Goal: Task Accomplishment & Management: Use online tool/utility

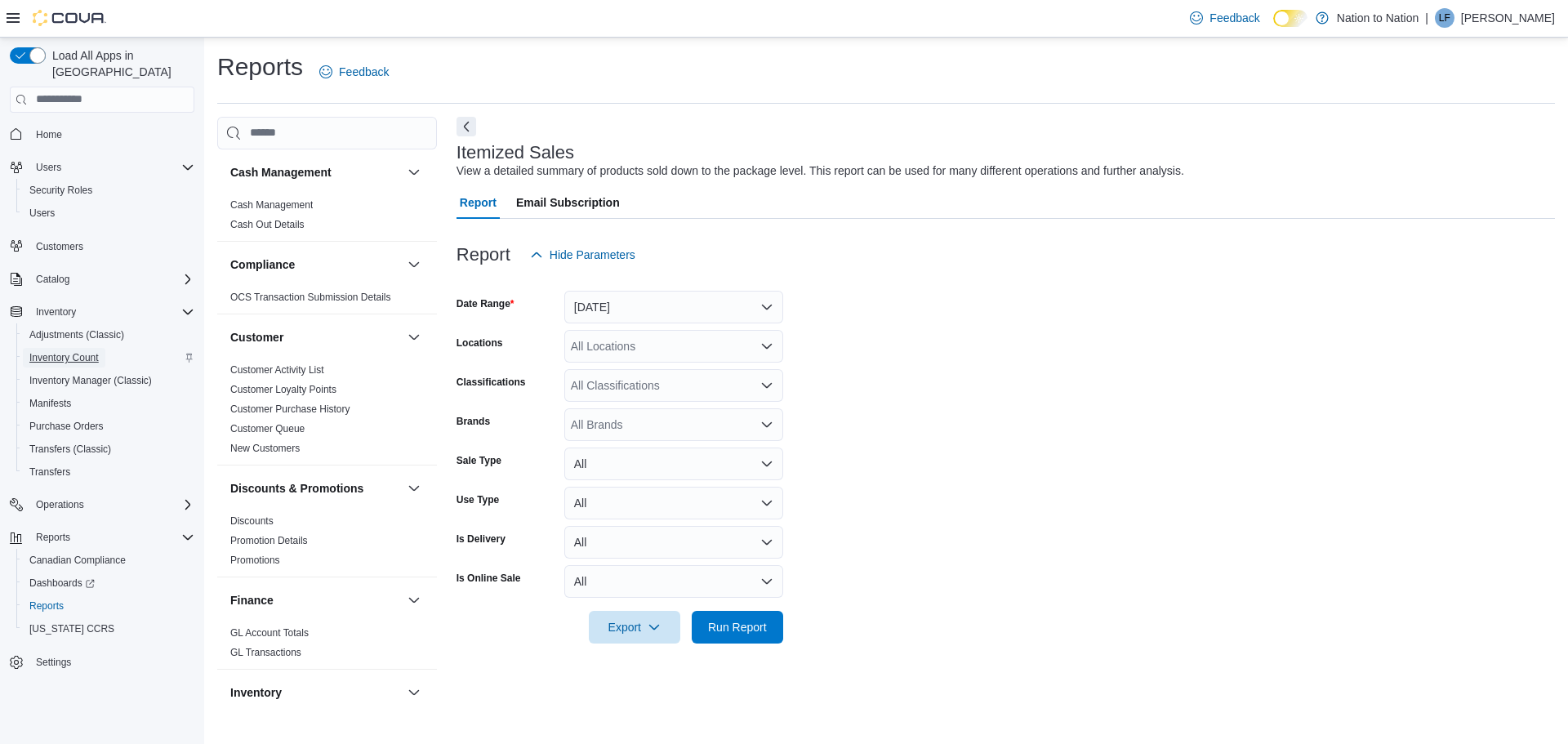
click at [65, 351] on span "Inventory Count" at bounding box center [64, 358] width 70 height 13
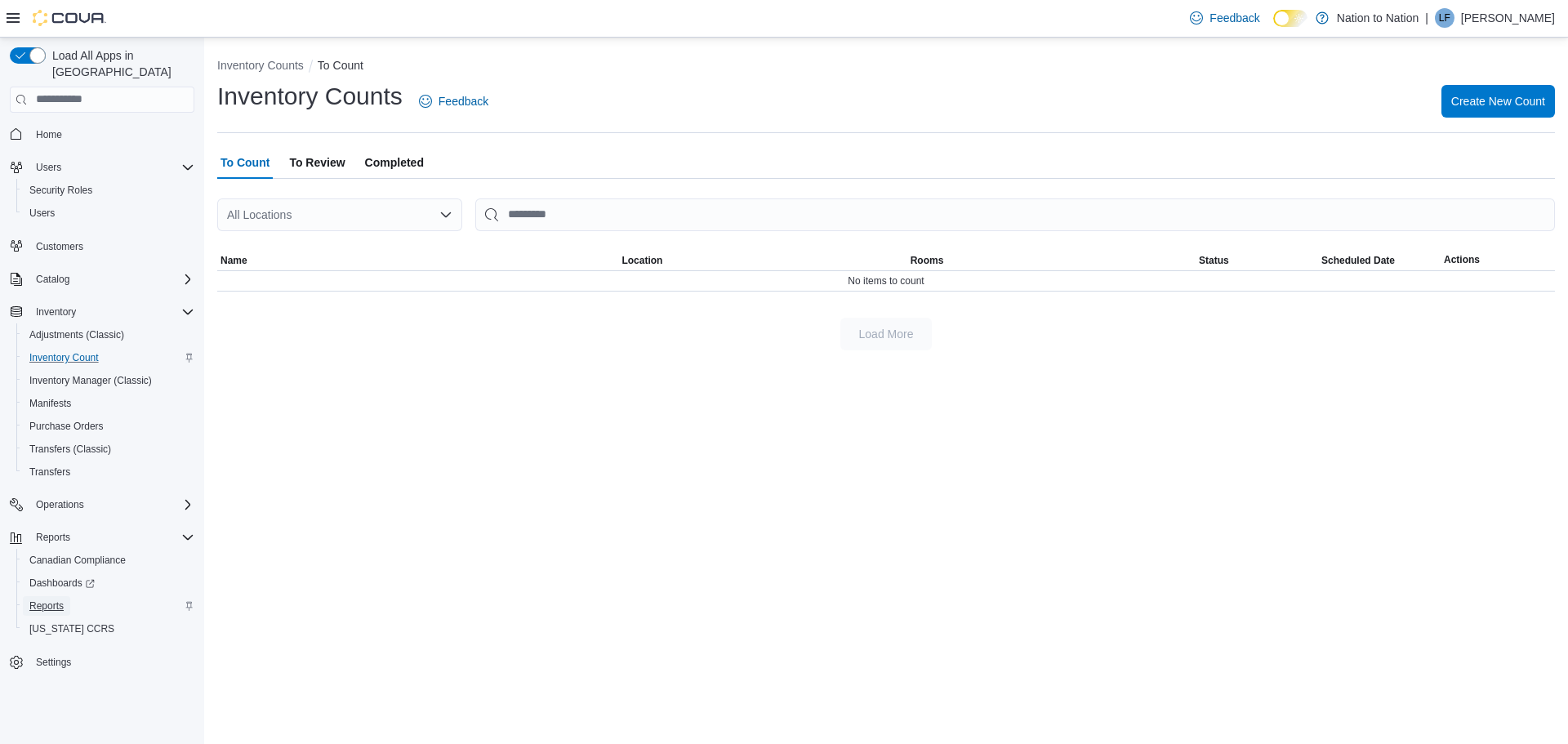
click at [45, 600] on span "Reports" at bounding box center [46, 606] width 34 height 13
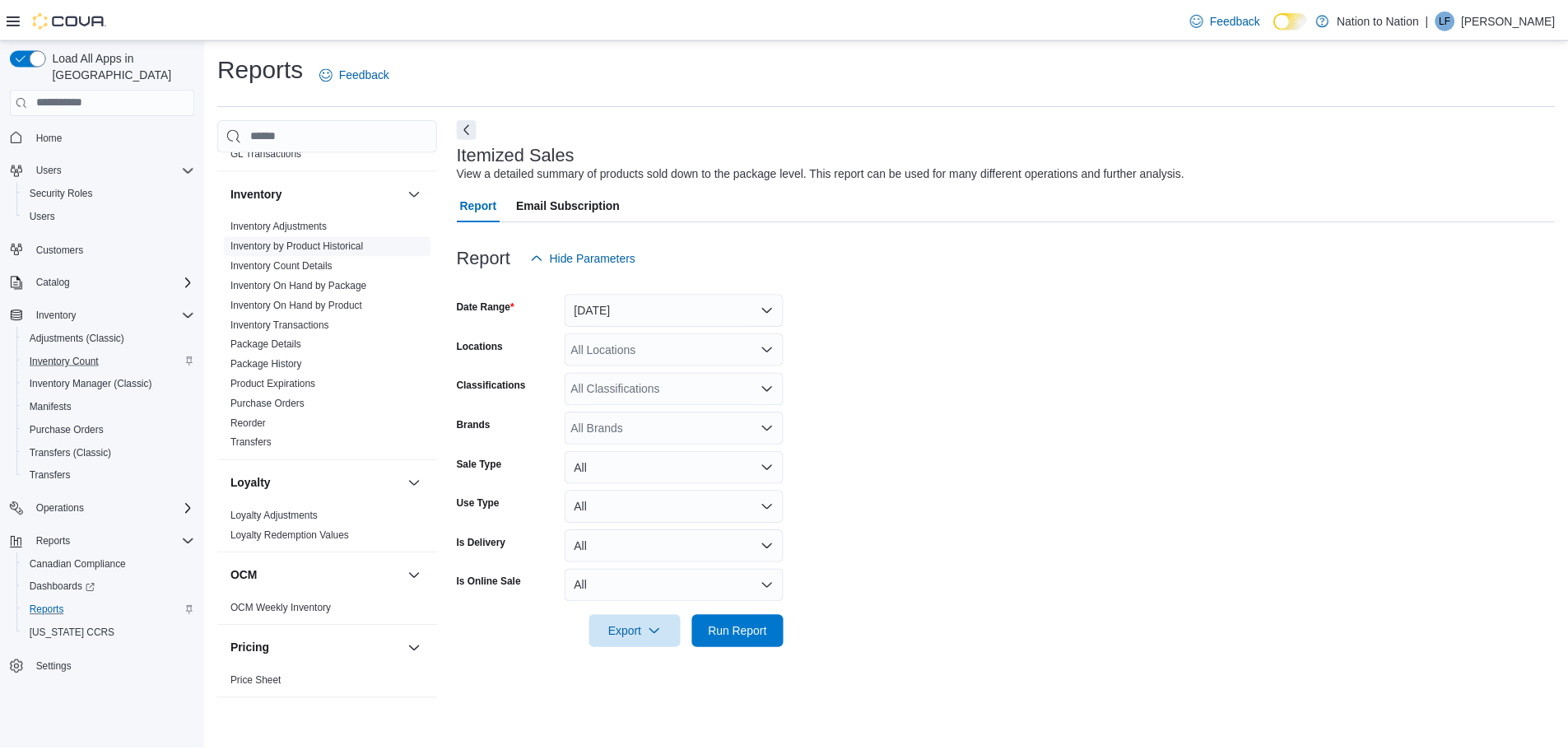
scroll to position [576, 0]
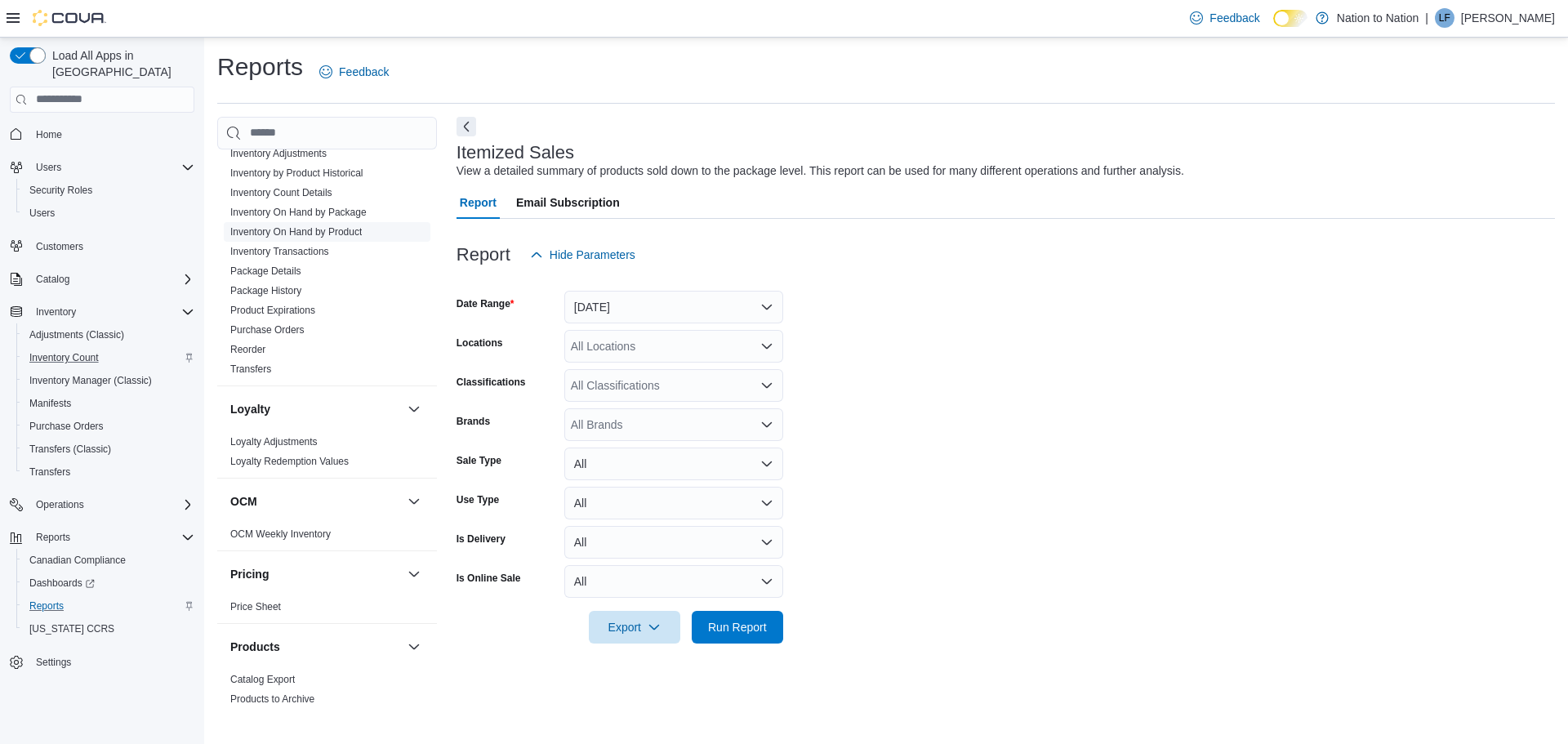
click at [295, 231] on link "Inventory On Hand by Product" at bounding box center [296, 232] width 132 height 12
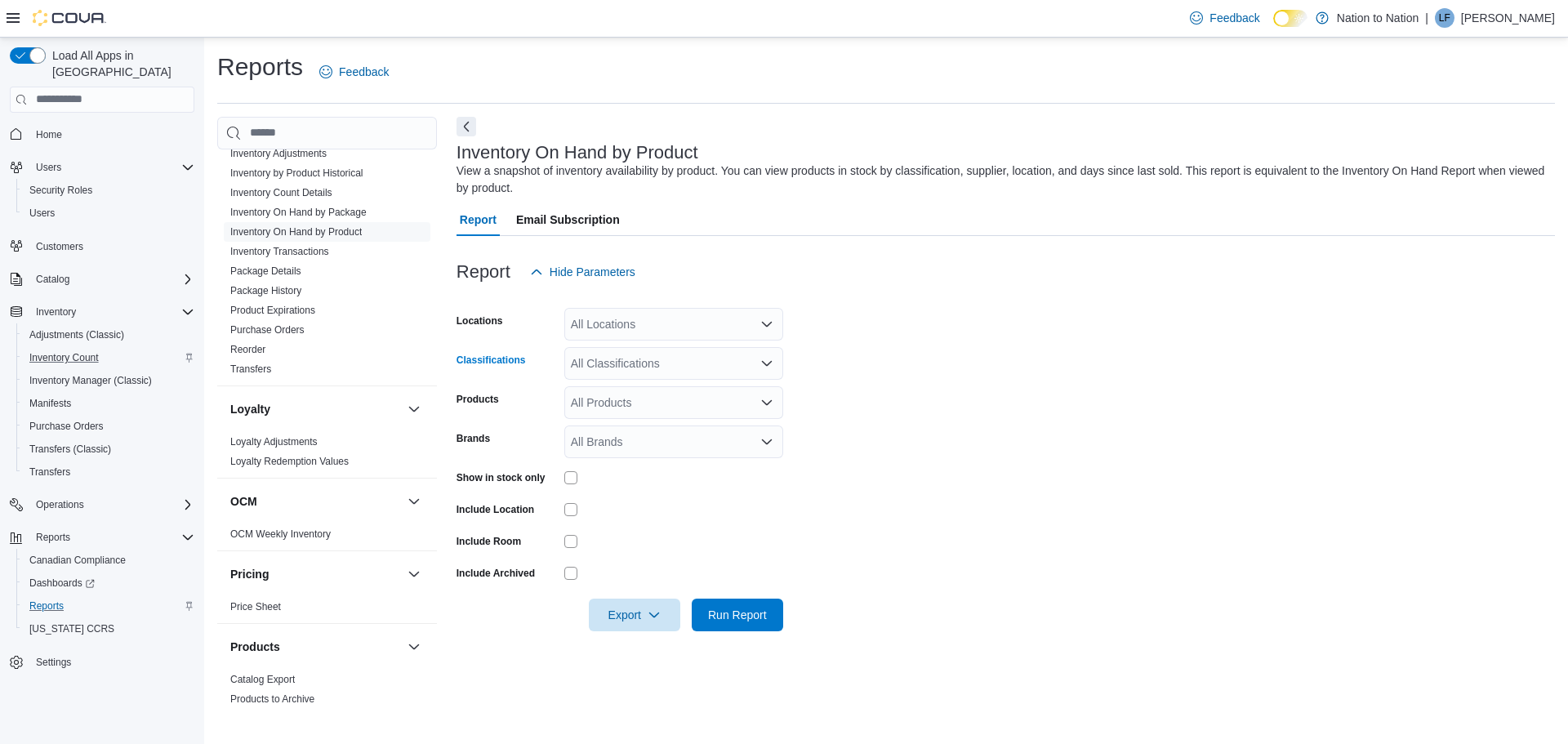
click at [644, 361] on div "All Classifications" at bounding box center [674, 363] width 219 height 33
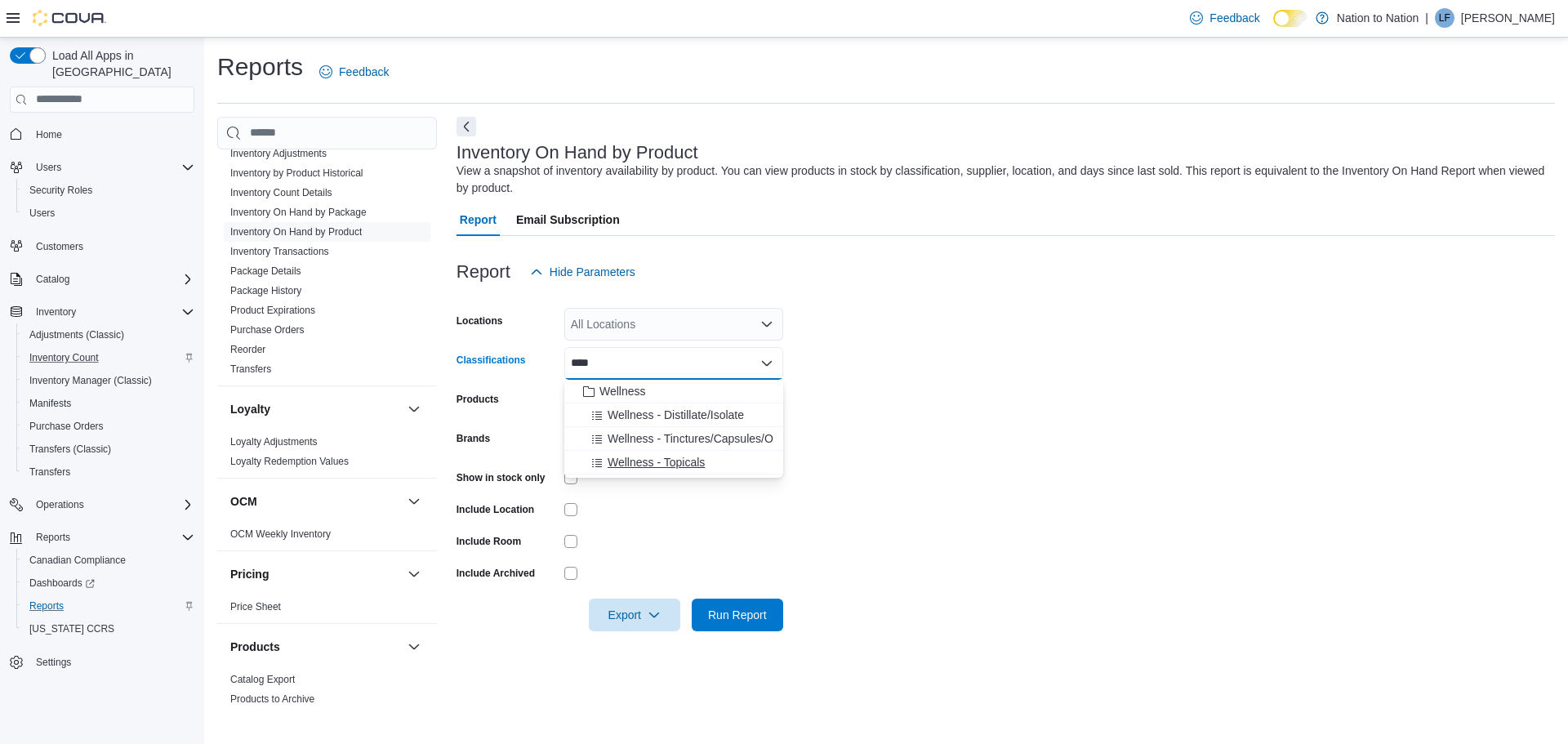
type input "****"
click at [663, 461] on span "Wellness - Topicals" at bounding box center [657, 462] width 97 height 16
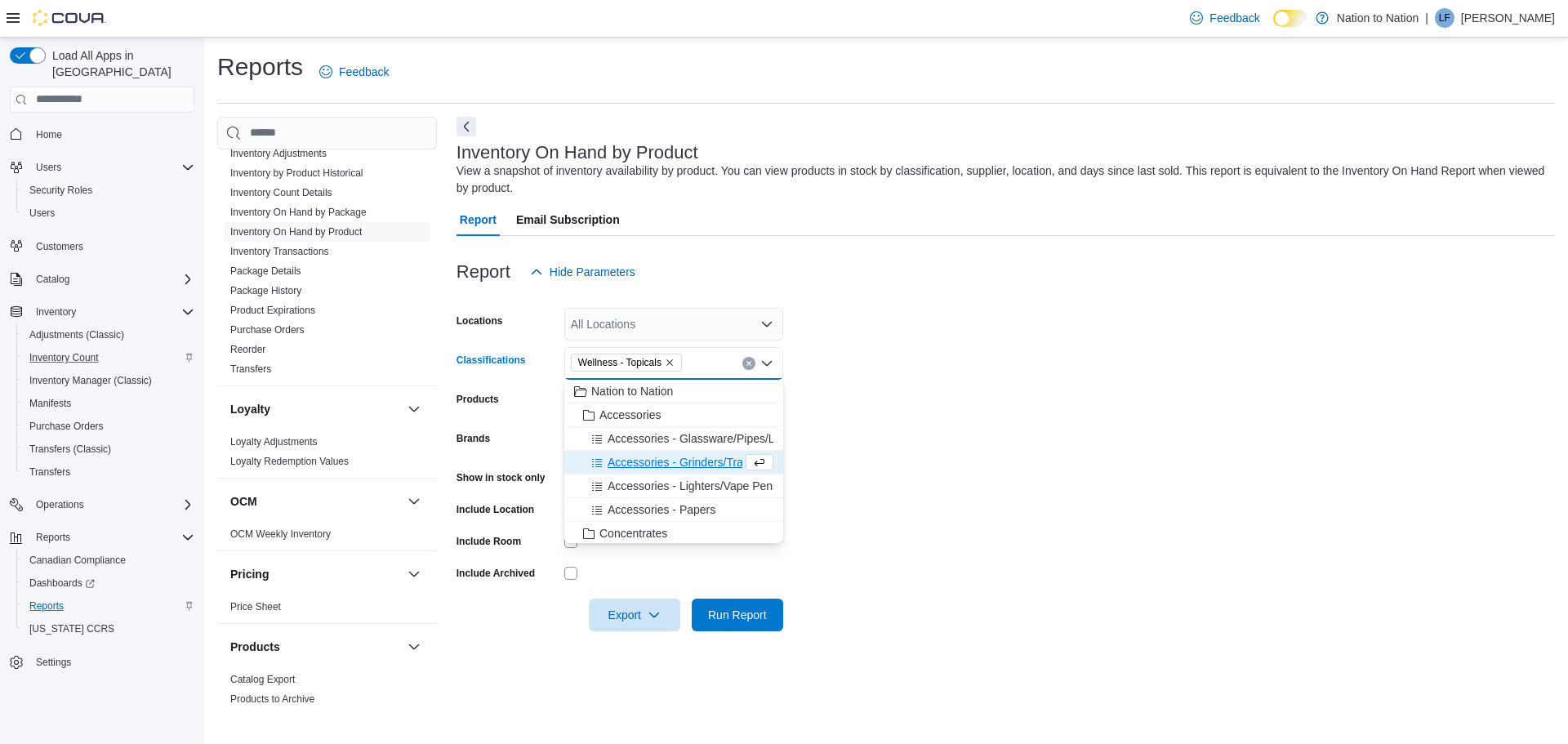
click at [957, 384] on form "Locations All Locations Classifications Wellness - Topicals Combo box. Selected…" at bounding box center [1006, 459] width 1099 height 343
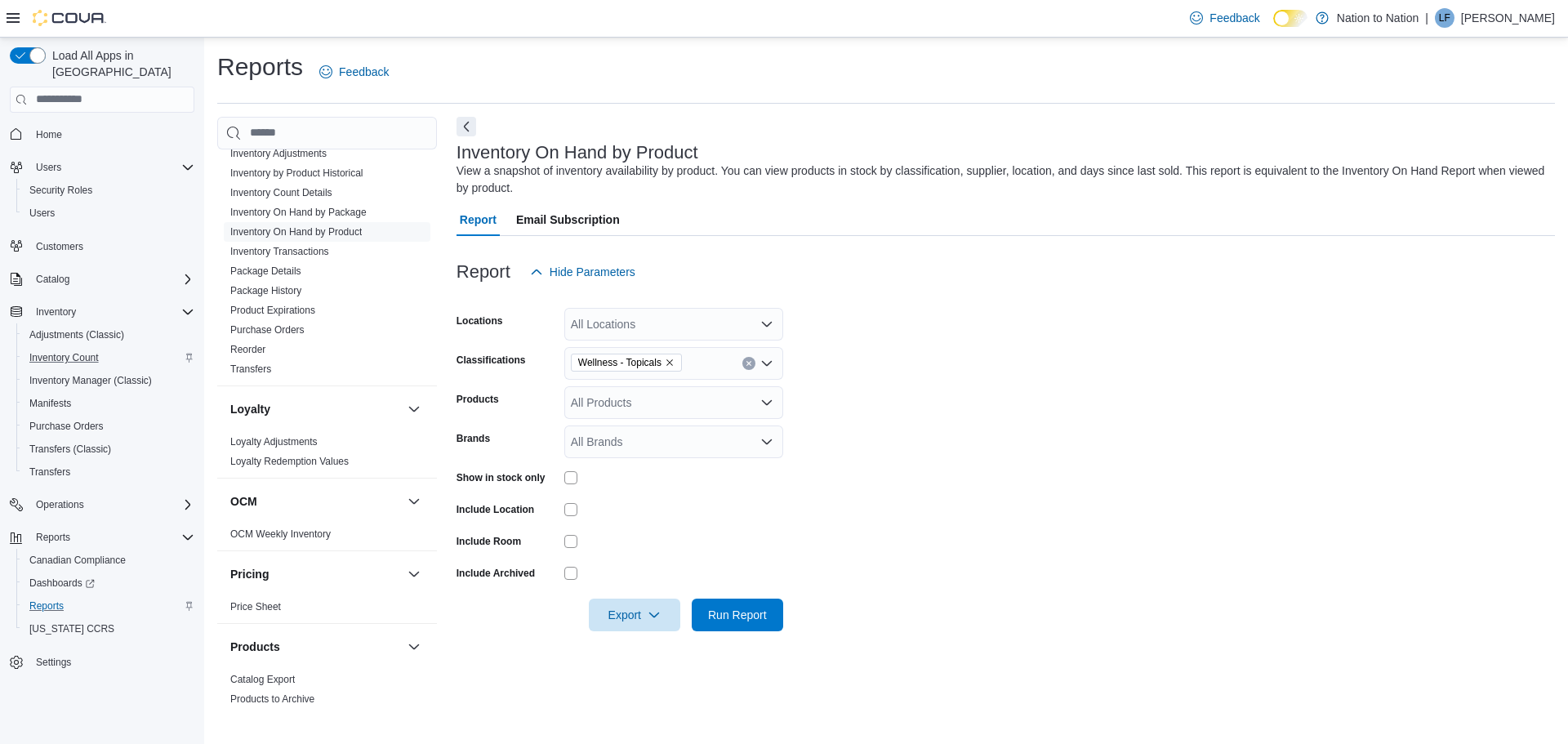
click at [651, 408] on div "All Products" at bounding box center [674, 402] width 219 height 33
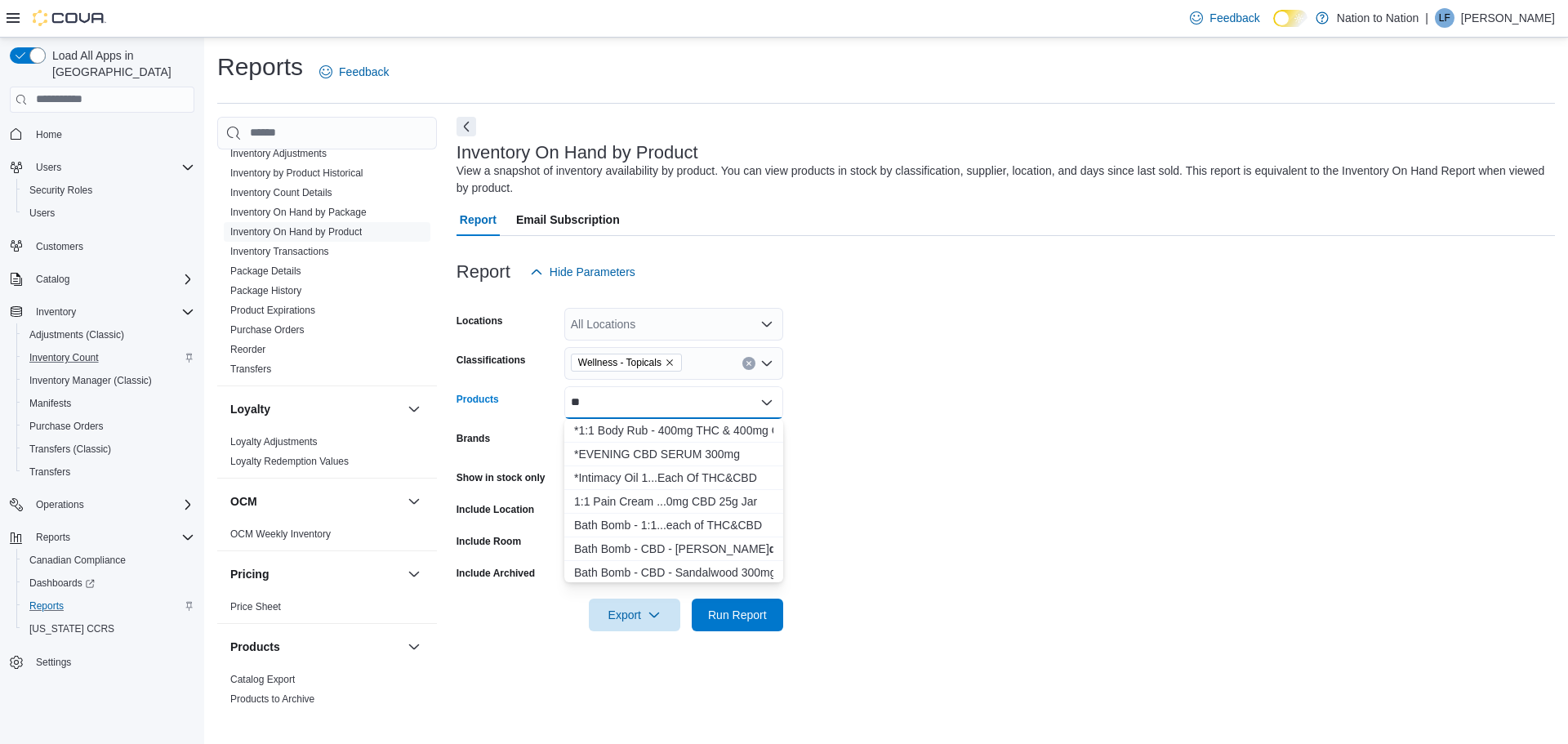
type input "*"
click at [881, 390] on form "Locations All Locations Classifications Wellness - Topicals Products All Produc…" at bounding box center [1006, 459] width 1099 height 343
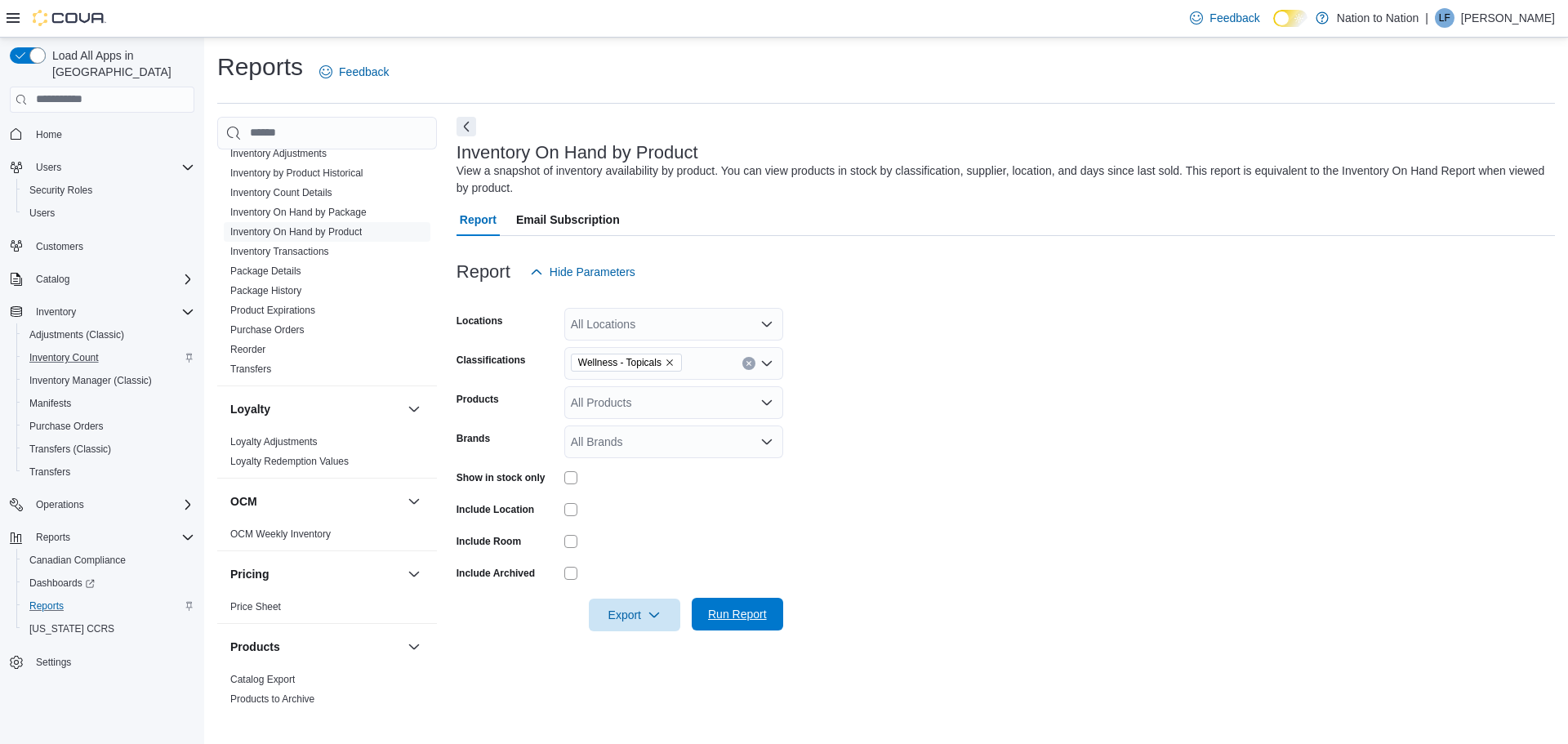
click at [739, 609] on span "Run Report" at bounding box center [737, 614] width 59 height 16
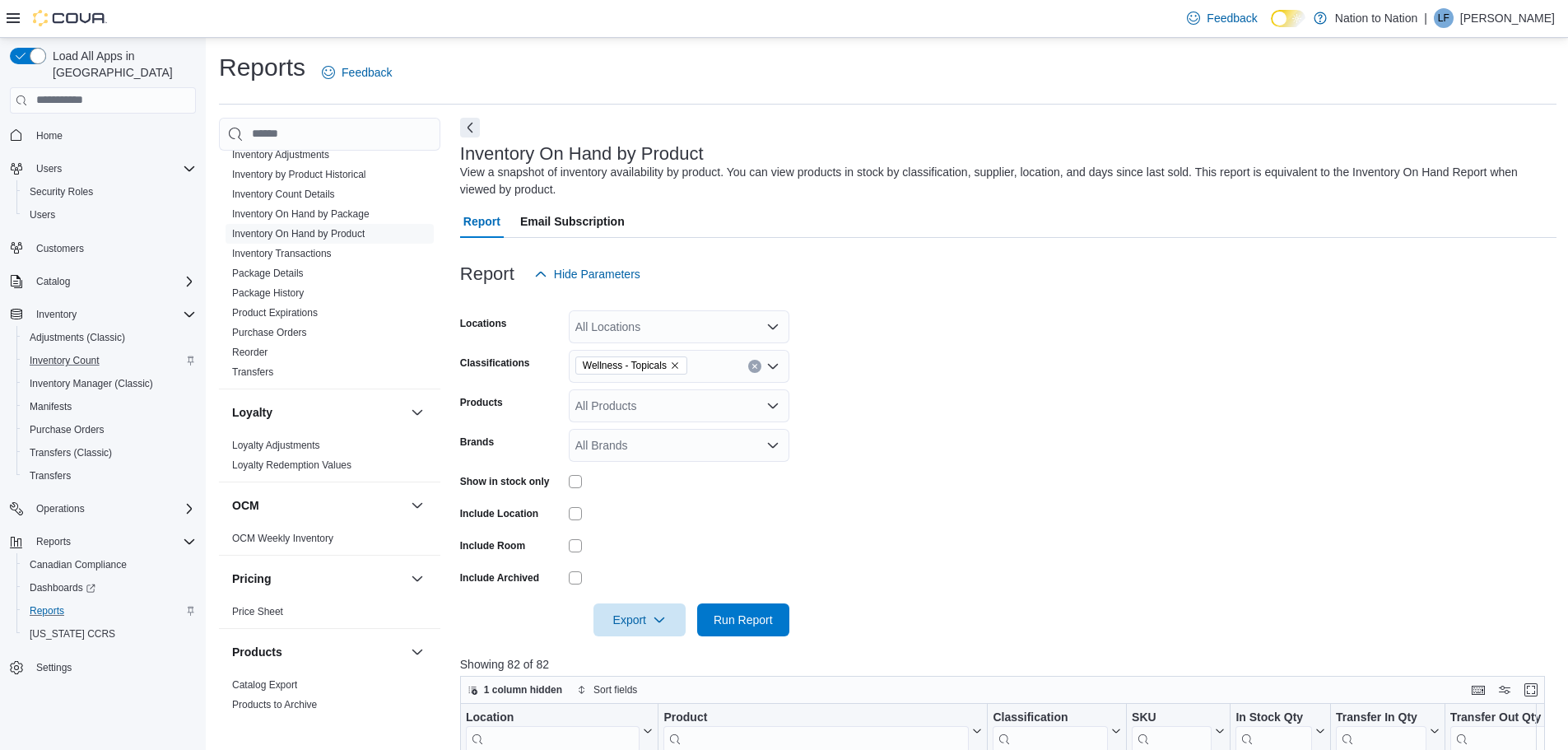
click at [772, 323] on icon "Open list of options" at bounding box center [773, 327] width 14 height 14
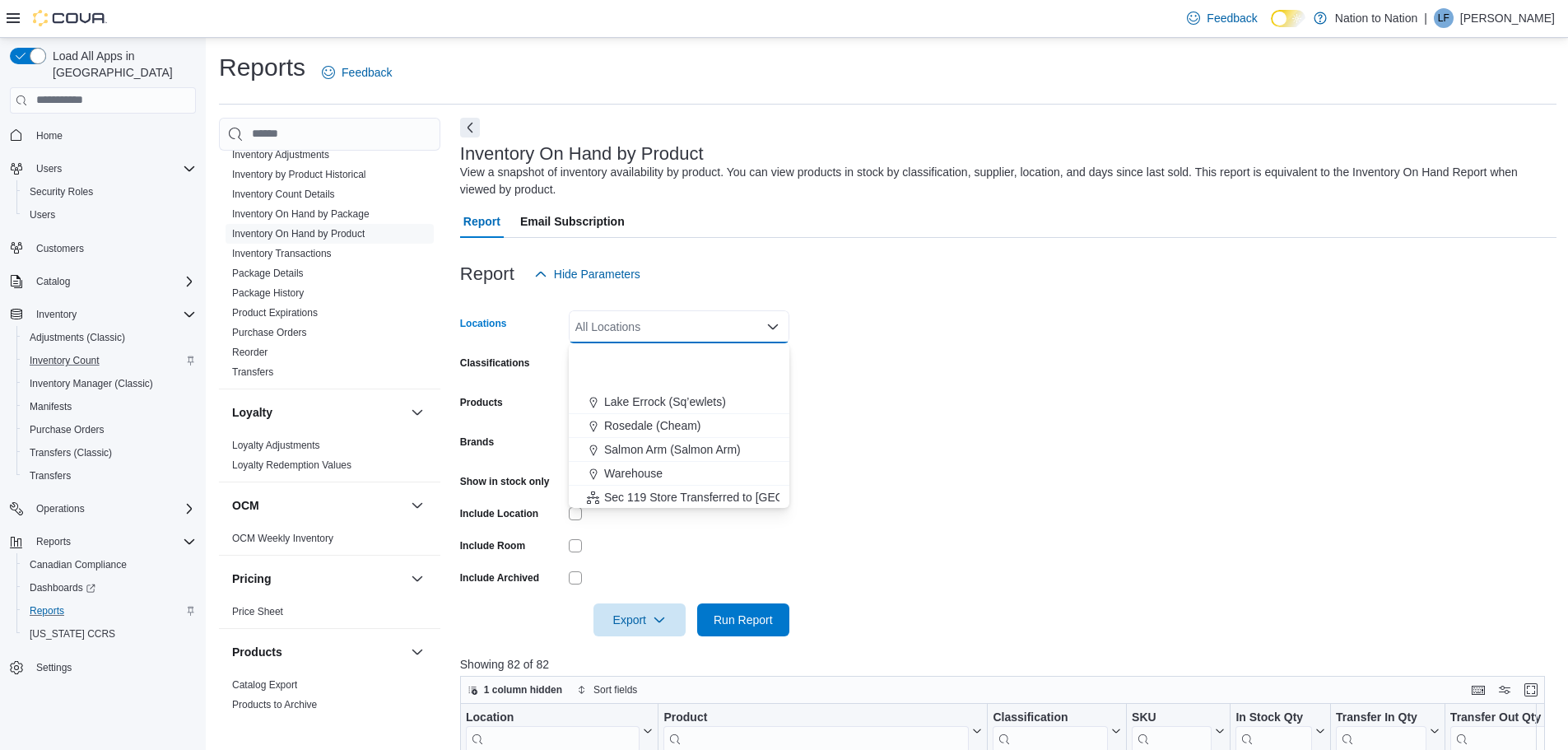
scroll to position [146, 0]
click at [677, 490] on span "SE-MI-AH-MU Canna Corp" at bounding box center [682, 495] width 139 height 16
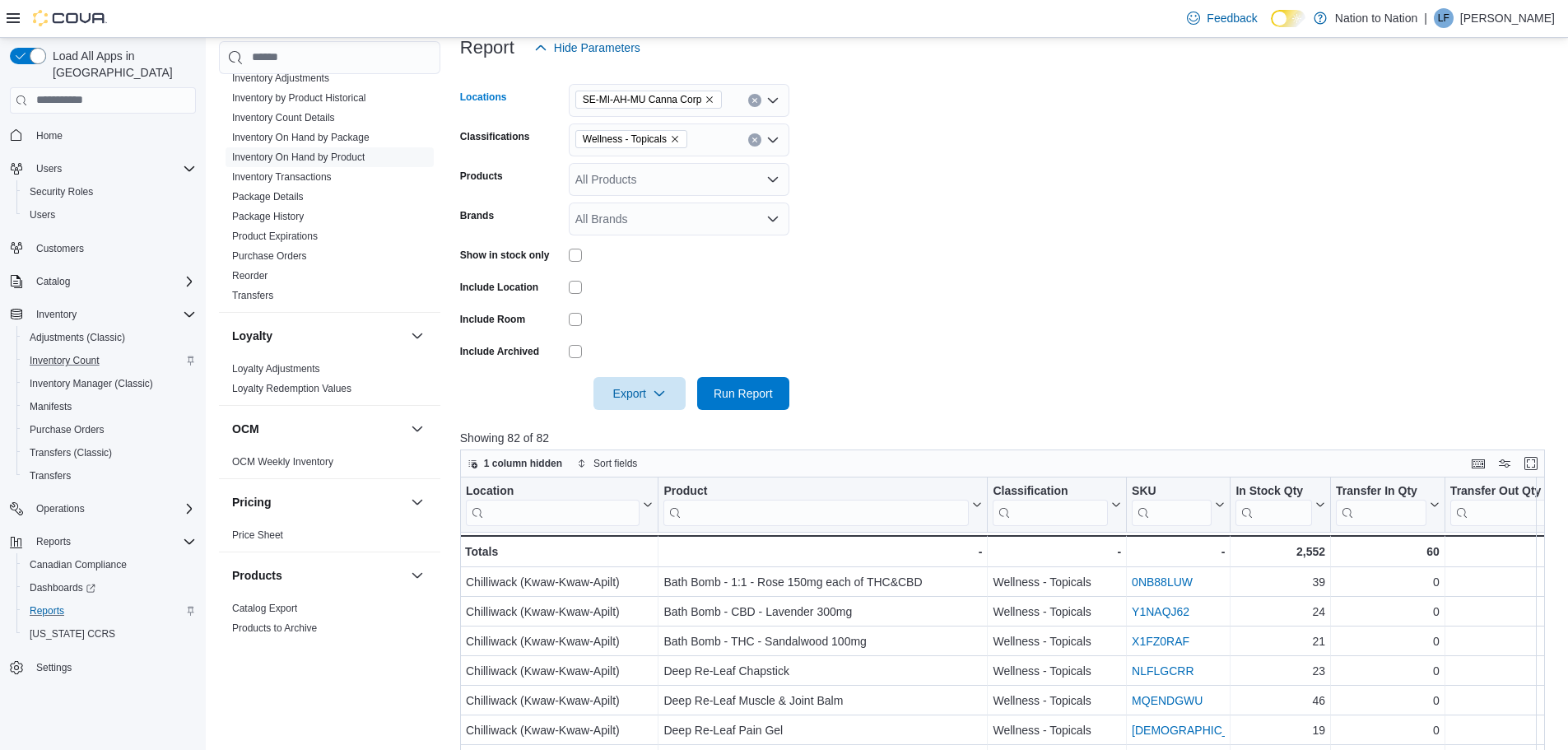
scroll to position [247, 0]
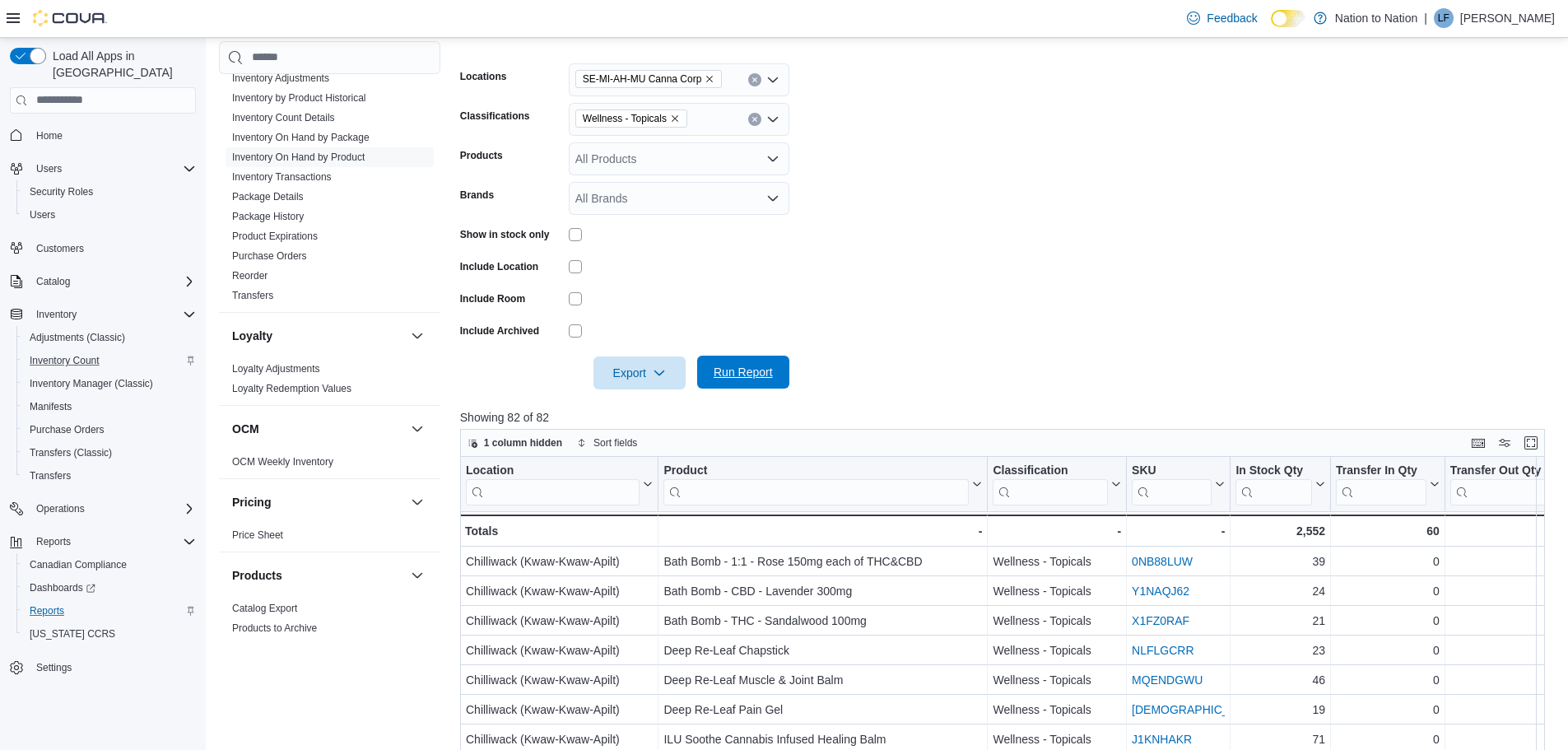
click at [754, 371] on span "Run Report" at bounding box center [743, 372] width 59 height 16
